Goal: Find specific page/section: Find specific page/section

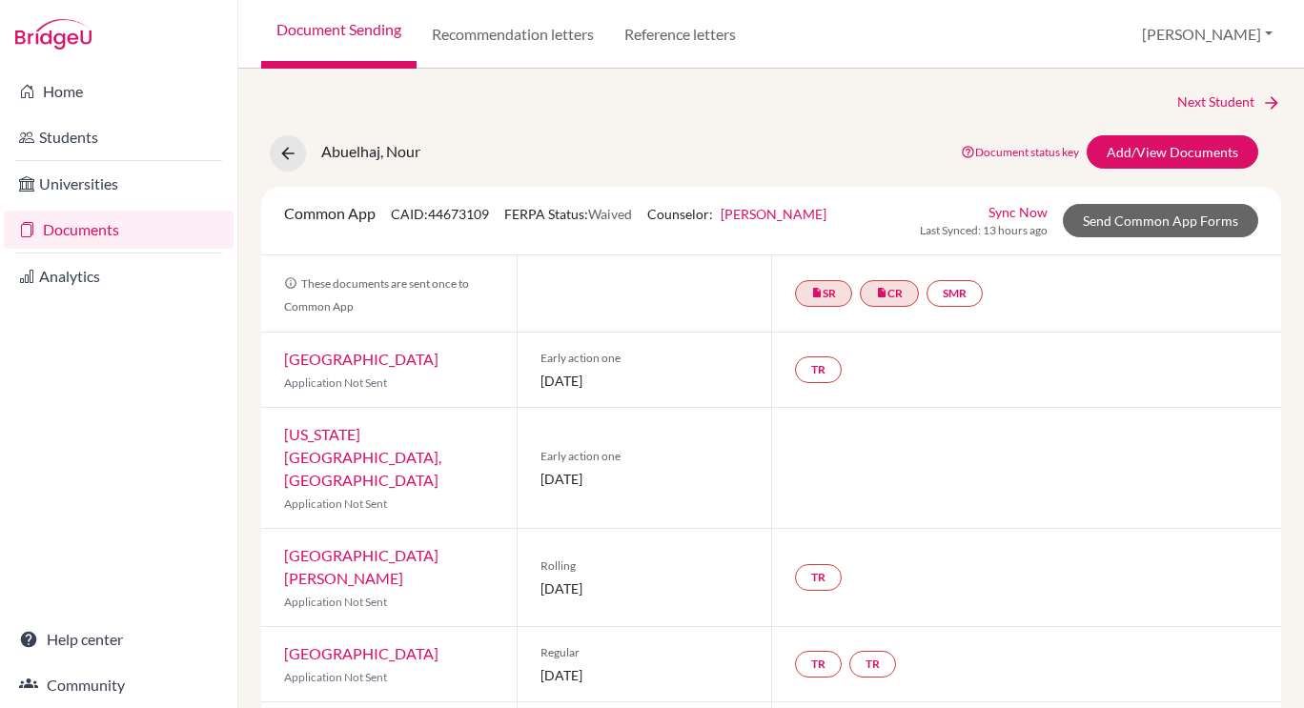
click at [108, 228] on link "Documents" at bounding box center [119, 230] width 230 height 38
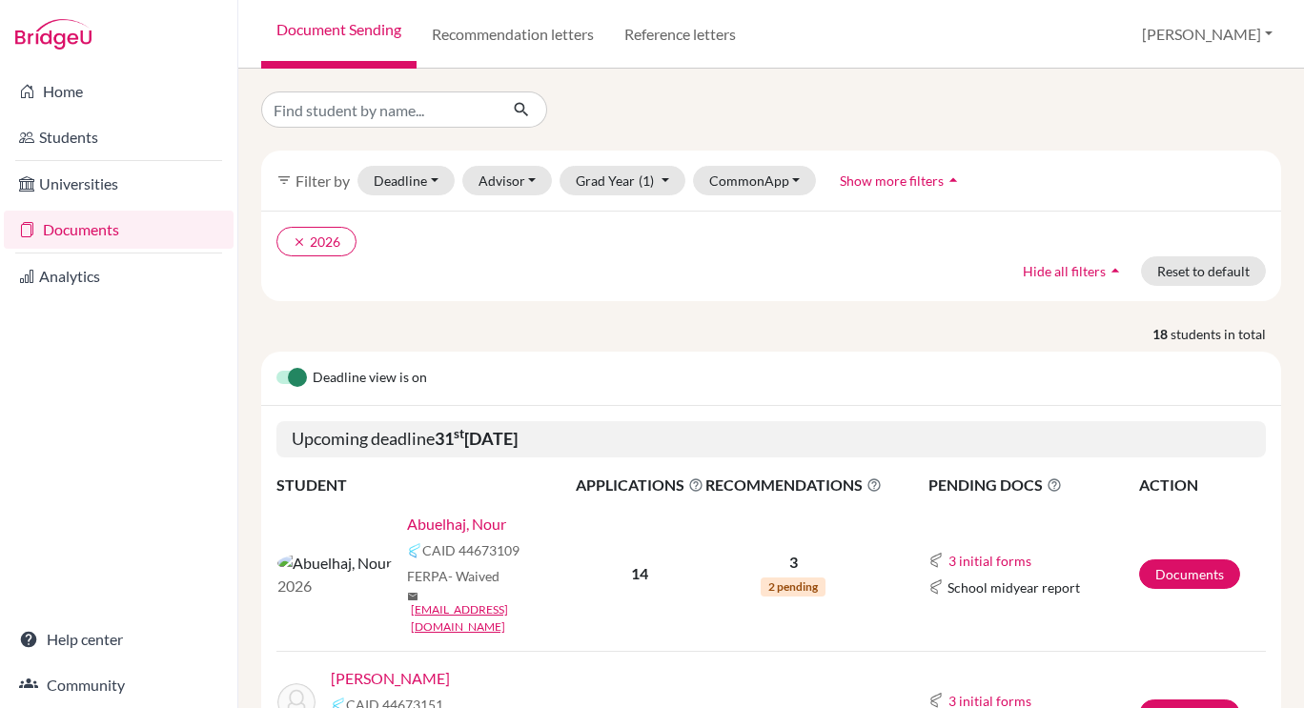
scroll to position [362, 0]
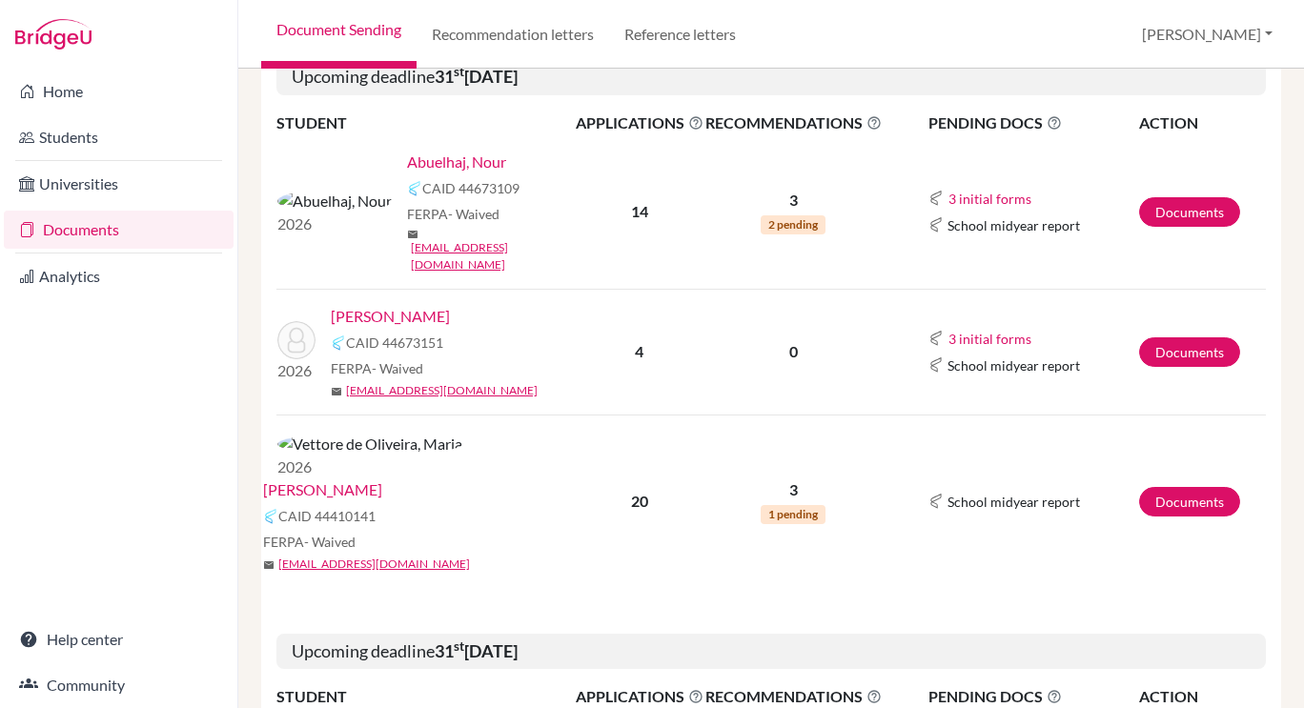
click at [397, 305] on link "[PERSON_NAME]" at bounding box center [390, 316] width 119 height 23
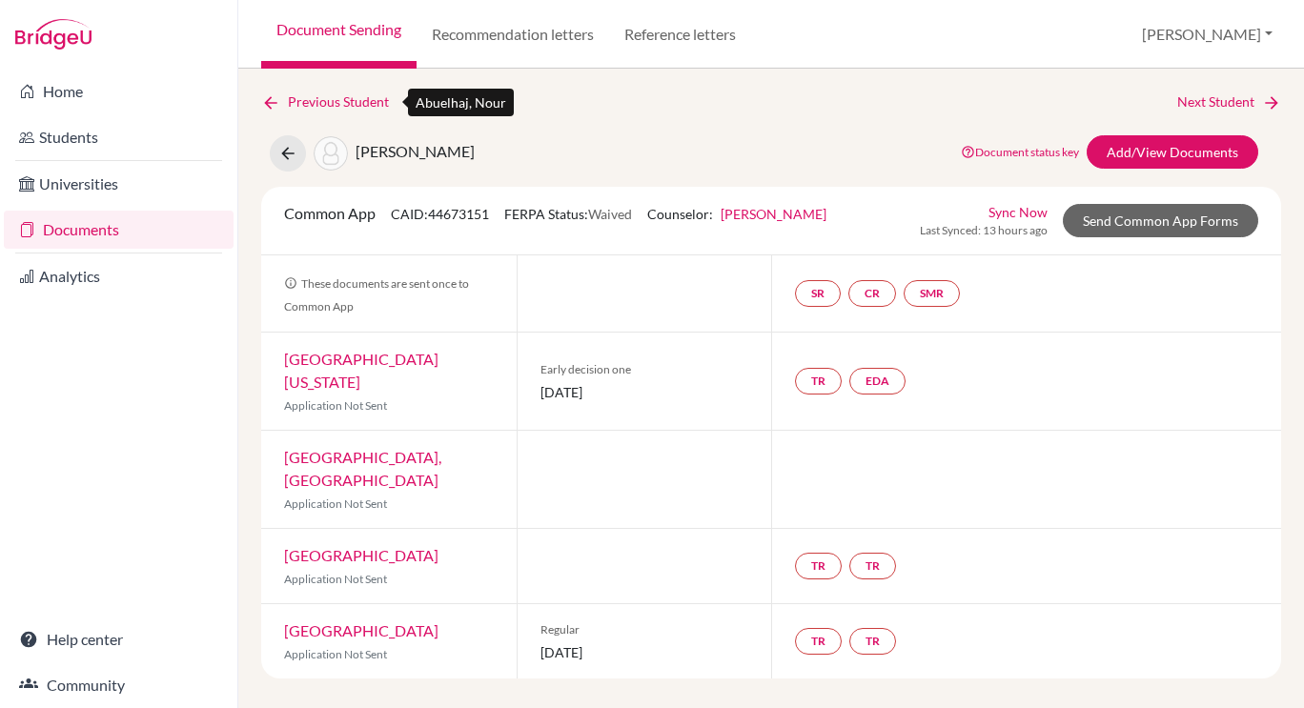
click at [288, 101] on link "Previous Student" at bounding box center [332, 102] width 143 height 21
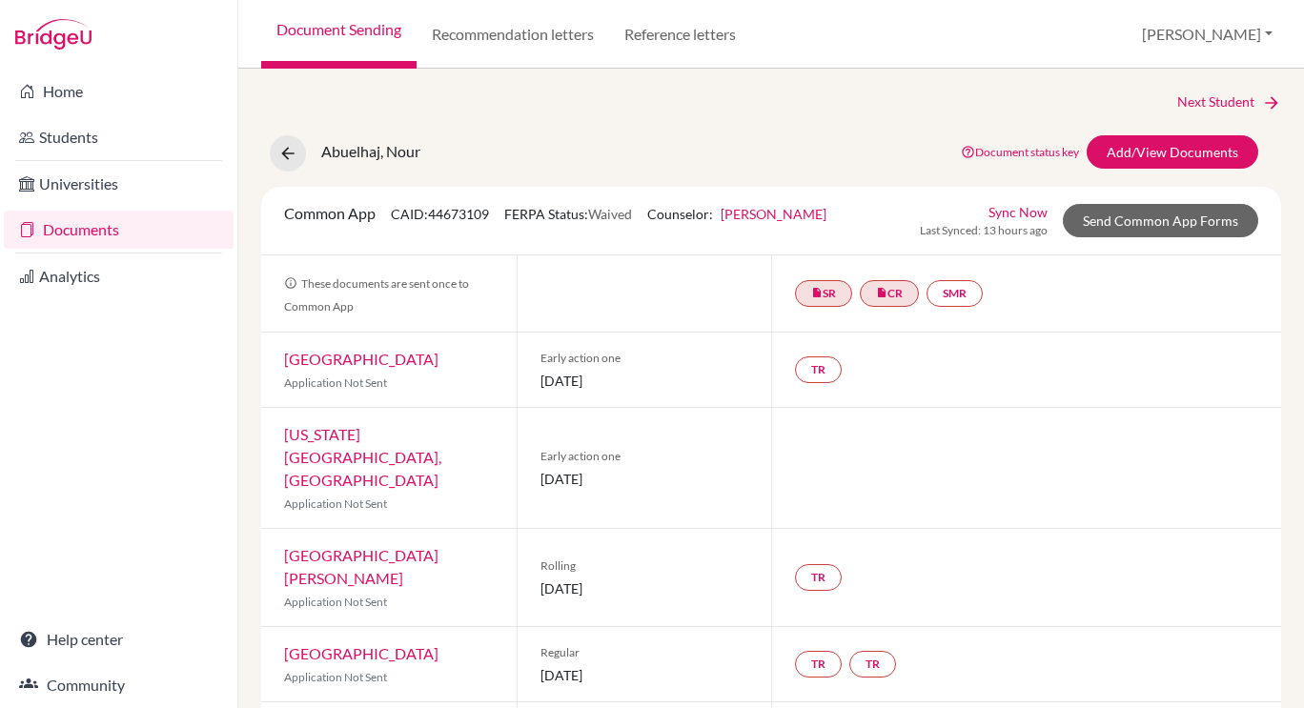
click at [122, 228] on link "Documents" at bounding box center [119, 230] width 230 height 38
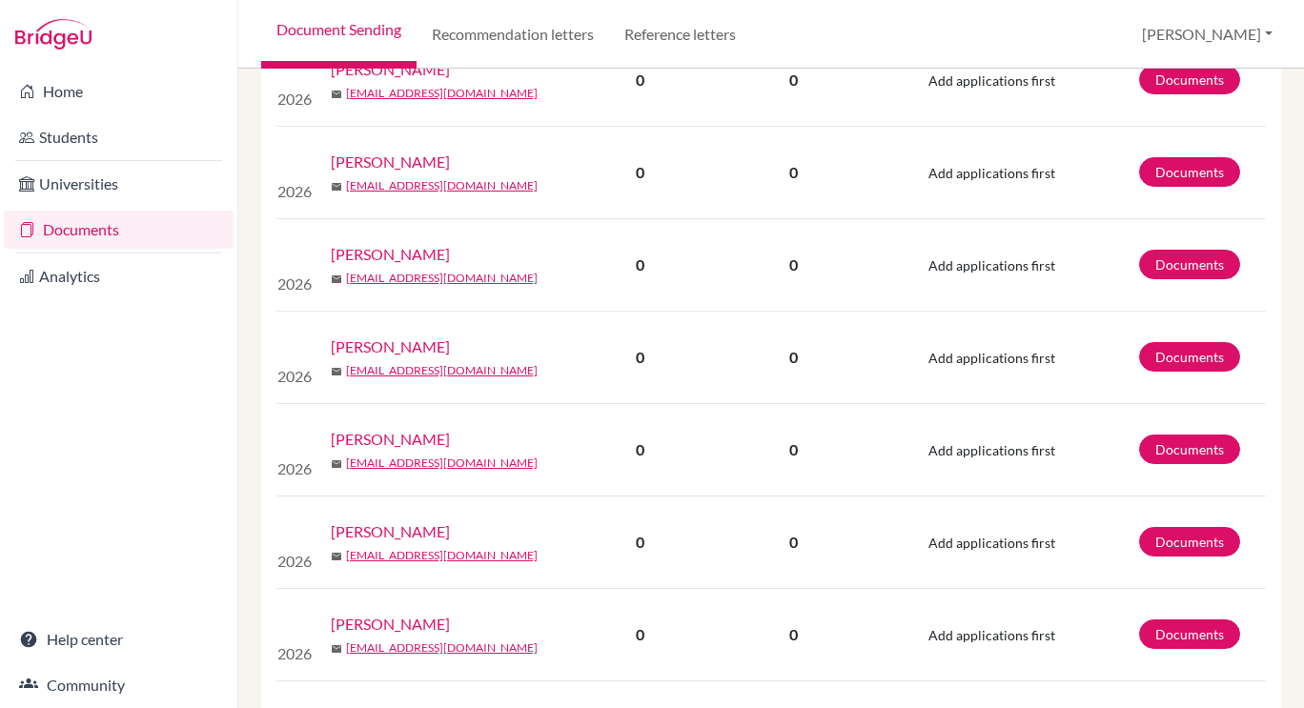
scroll to position [1825, 0]
